Goal: Find specific page/section: Find specific page/section

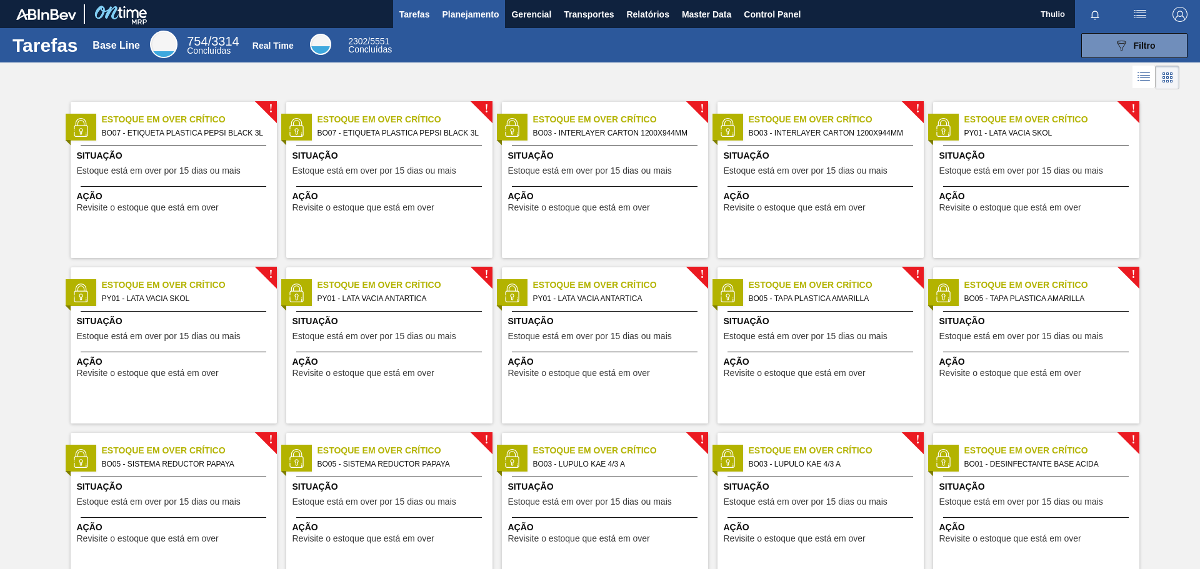
click at [472, 25] on button "Planejamento" at bounding box center [470, 14] width 69 height 28
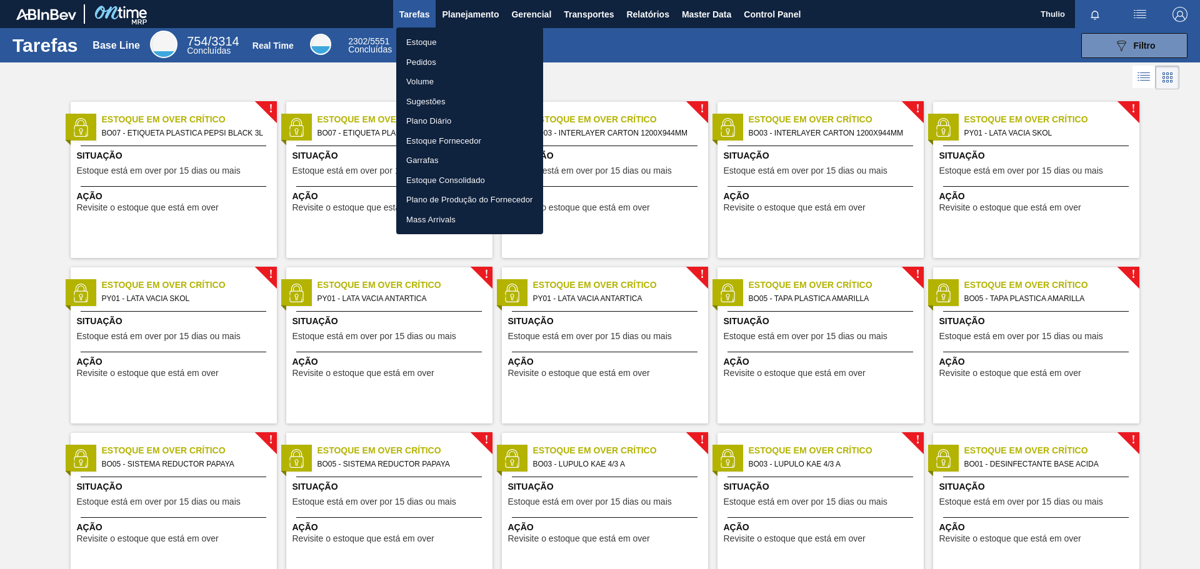
click at [477, 36] on li "Estoque" at bounding box center [469, 42] width 147 height 20
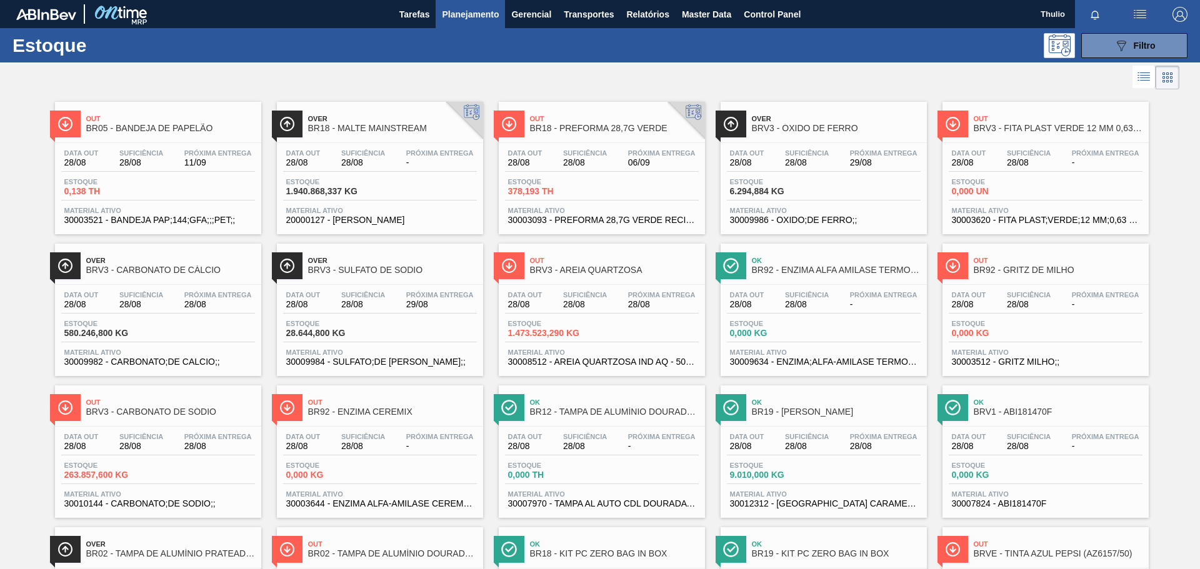
click at [1178, 14] on img "button" at bounding box center [1179, 14] width 15 height 15
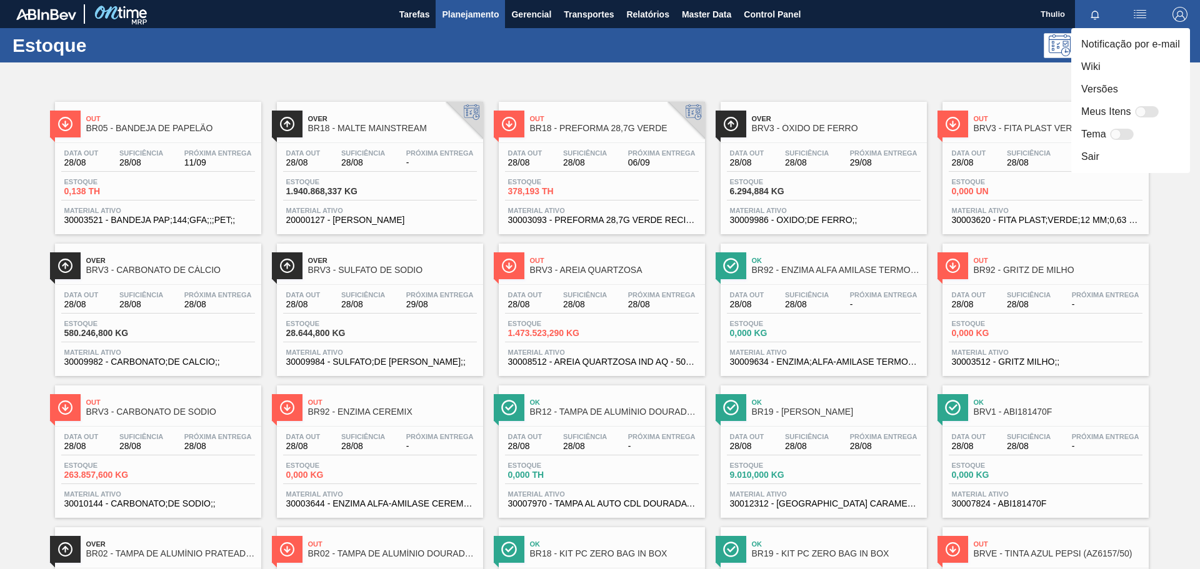
click at [1136, 89] on li "Versões" at bounding box center [1130, 89] width 119 height 22
